Goal: Transaction & Acquisition: Obtain resource

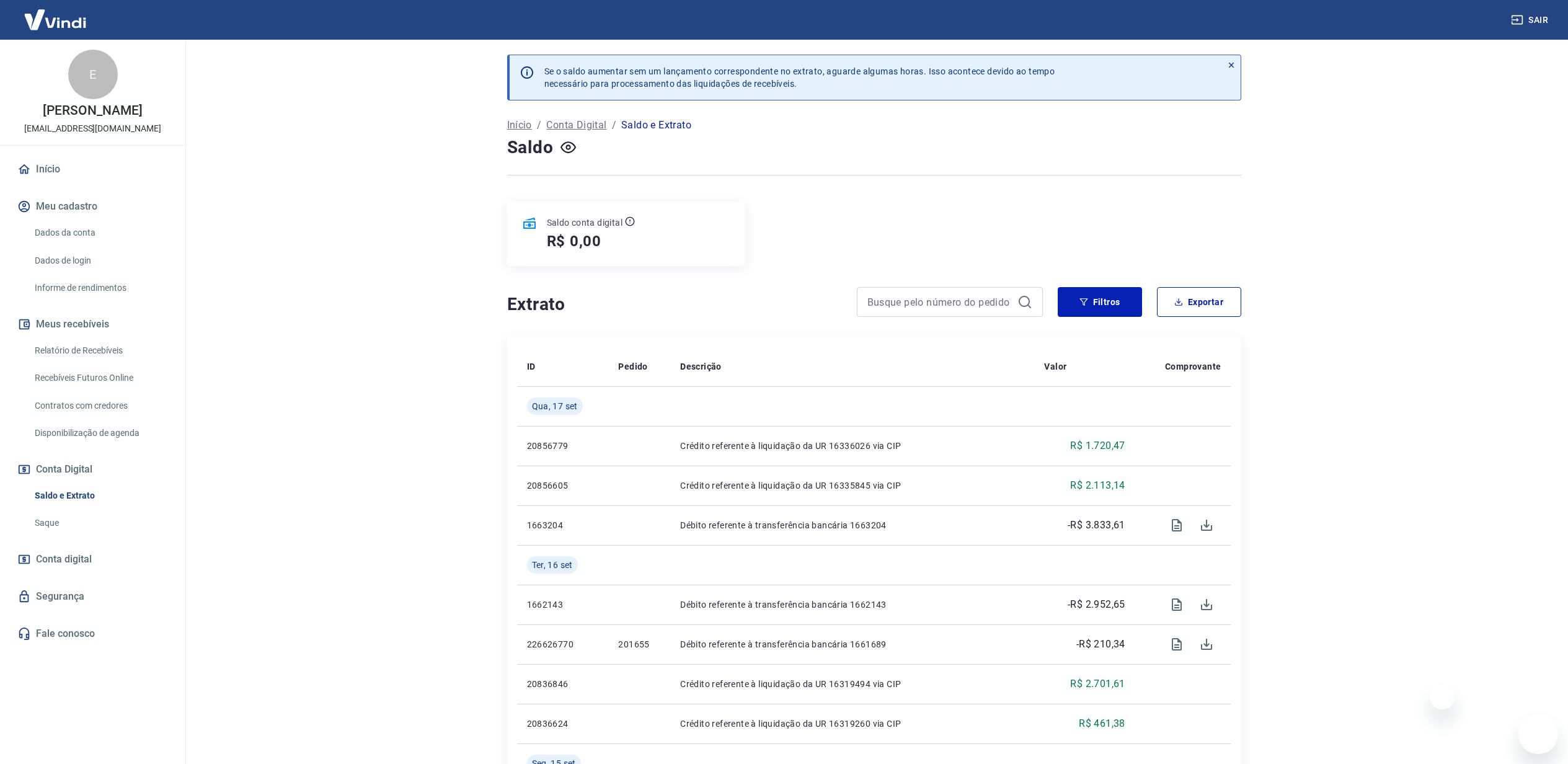
drag, startPoint x: 0, startPoint y: 0, endPoint x: 59, endPoint y: 509, distance: 512.4
click at [53, 516] on link "Saque" at bounding box center [100, 523] width 141 height 26
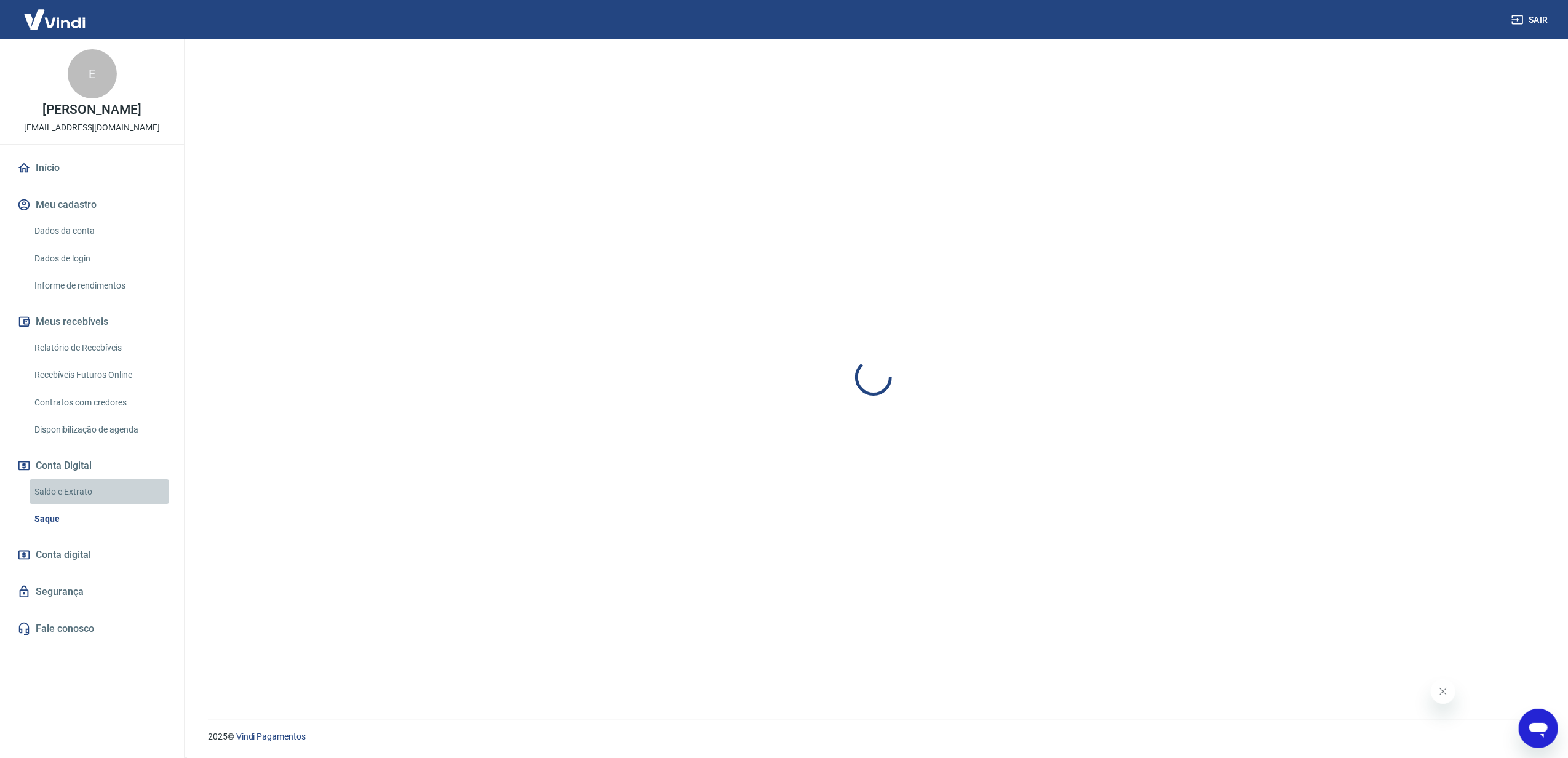
click at [65, 495] on link "Saldo e Extrato" at bounding box center [99, 492] width 140 height 25
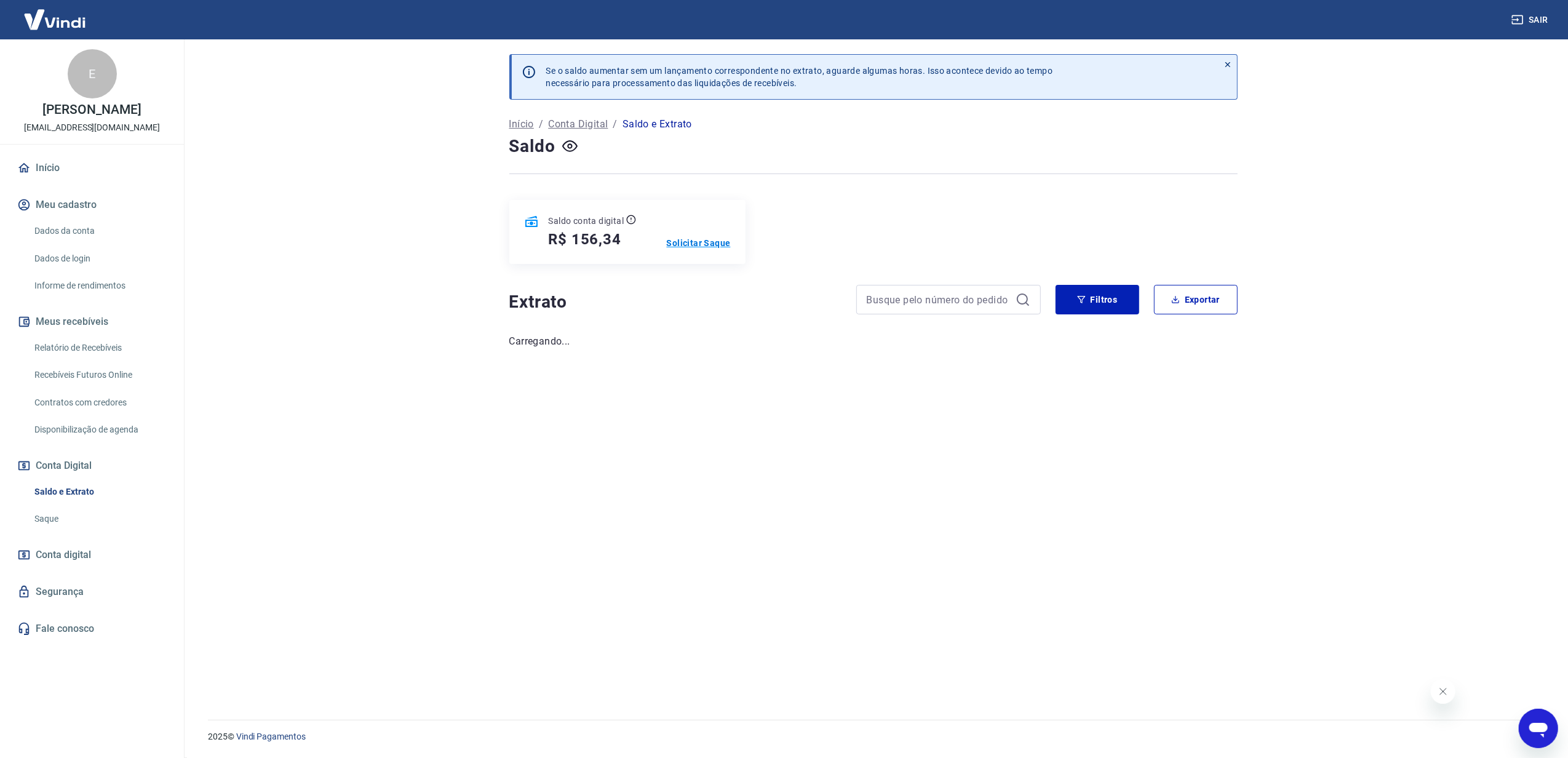
click at [704, 244] on p "Solicitar Saque" at bounding box center [699, 243] width 64 height 12
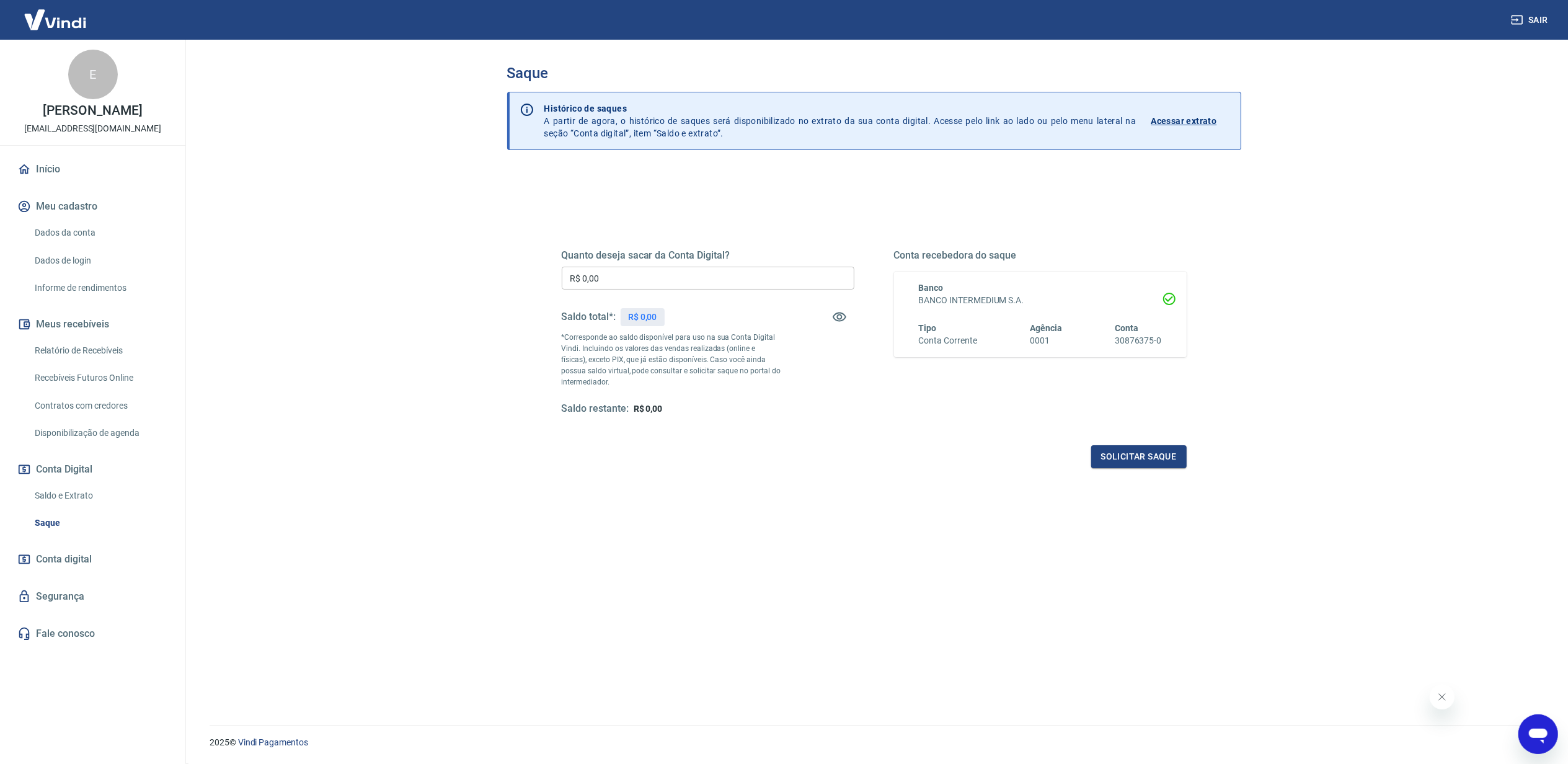
click at [703, 281] on input "R$ 0,00" at bounding box center [708, 278] width 293 height 23
type input "R$ 156,34"
click at [1144, 459] on button "Solicitar saque" at bounding box center [1139, 456] width 96 height 23
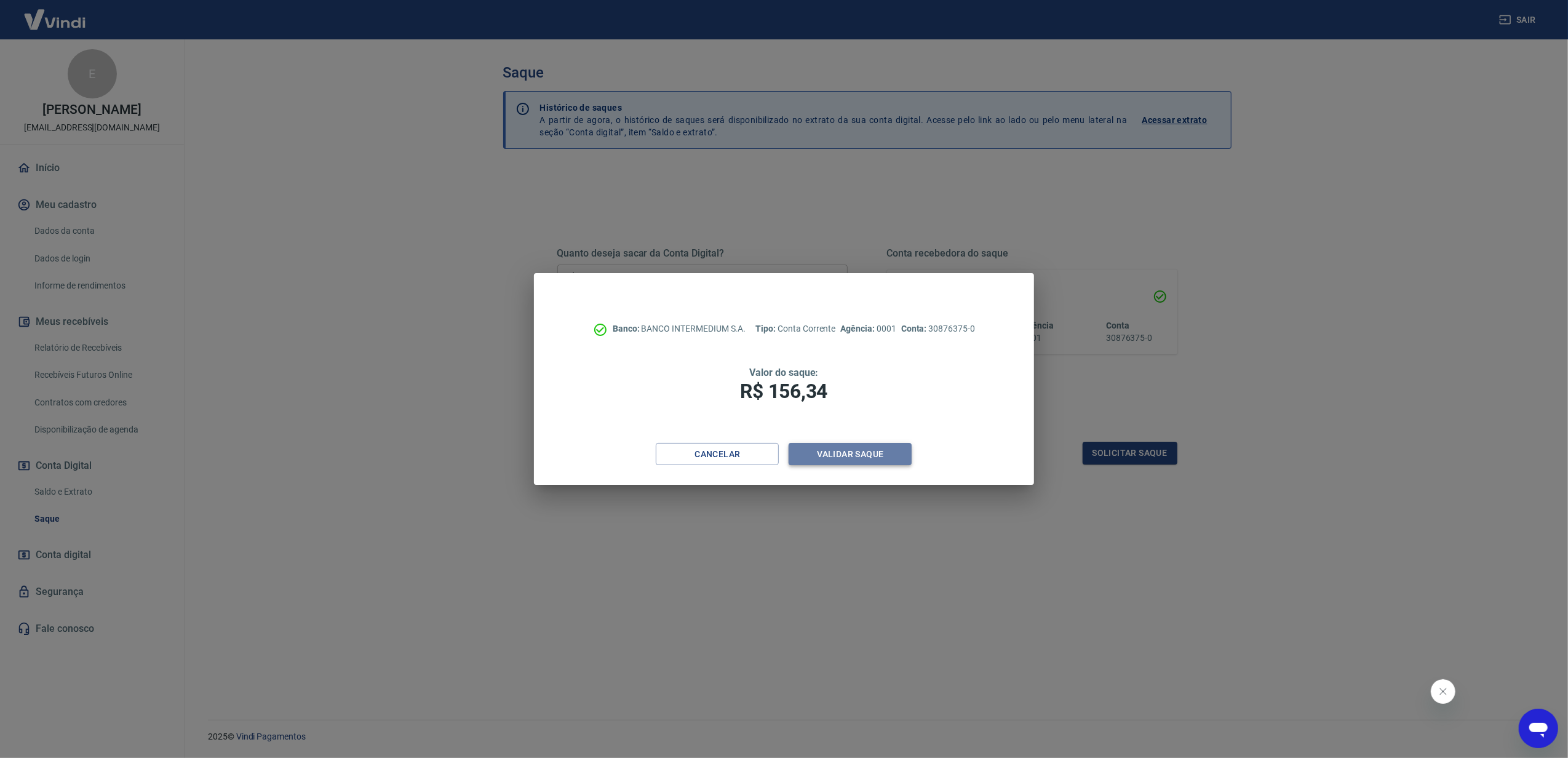
click at [882, 455] on button "Validar saque" at bounding box center [850, 454] width 123 height 23
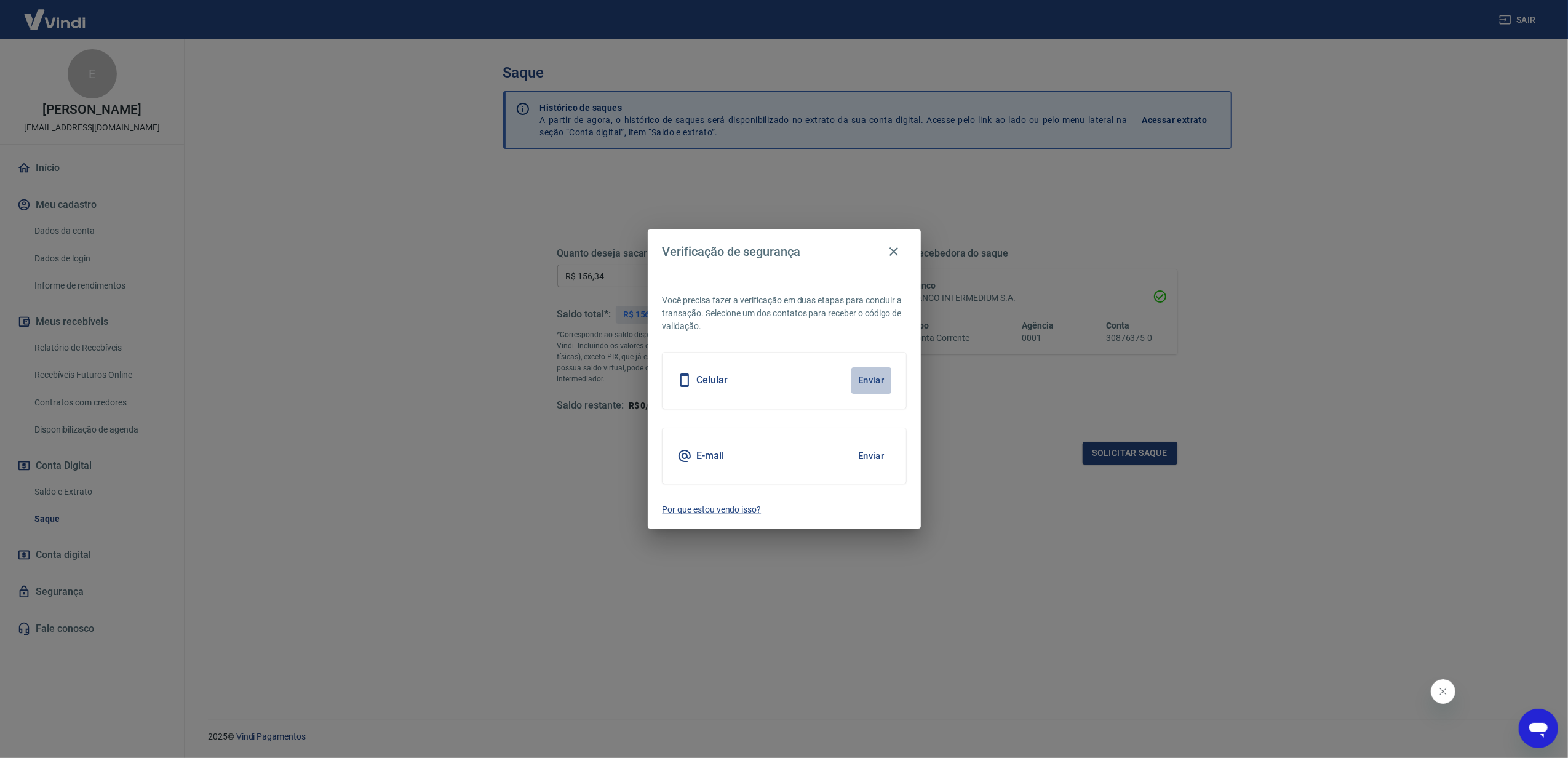
click at [860, 375] on button "Enviar" at bounding box center [871, 380] width 40 height 26
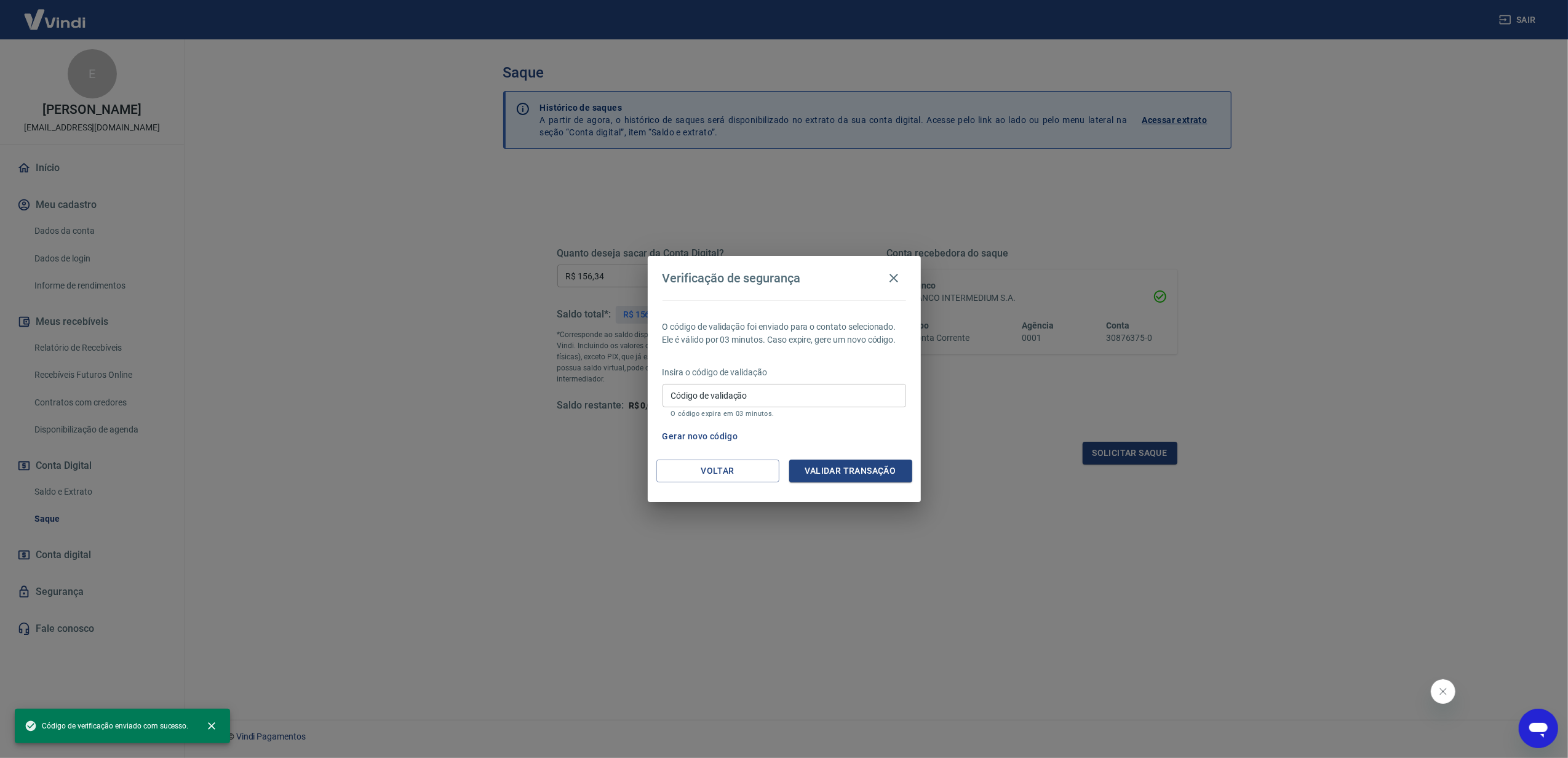
click at [861, 380] on div "Insira o código de validação Código de validação Código de validação O código e…" at bounding box center [784, 393] width 244 height 54
